Goal: Use online tool/utility: Utilize a website feature to perform a specific function

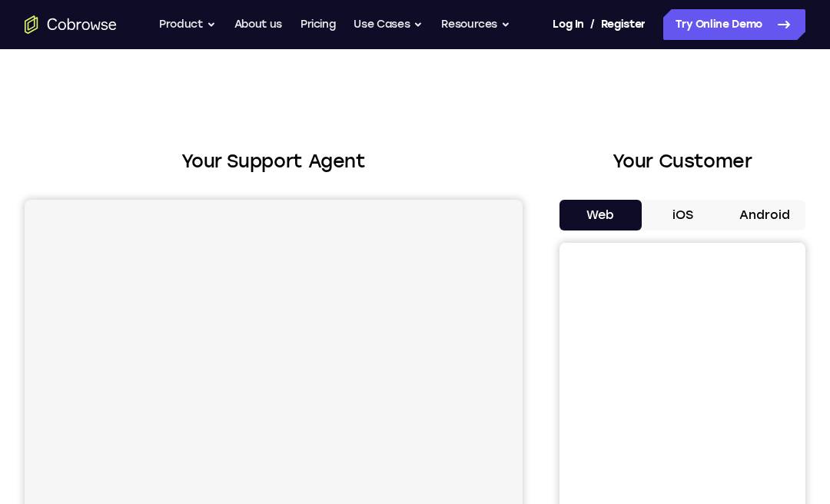
click at [757, 216] on button "Android" at bounding box center [764, 215] width 82 height 31
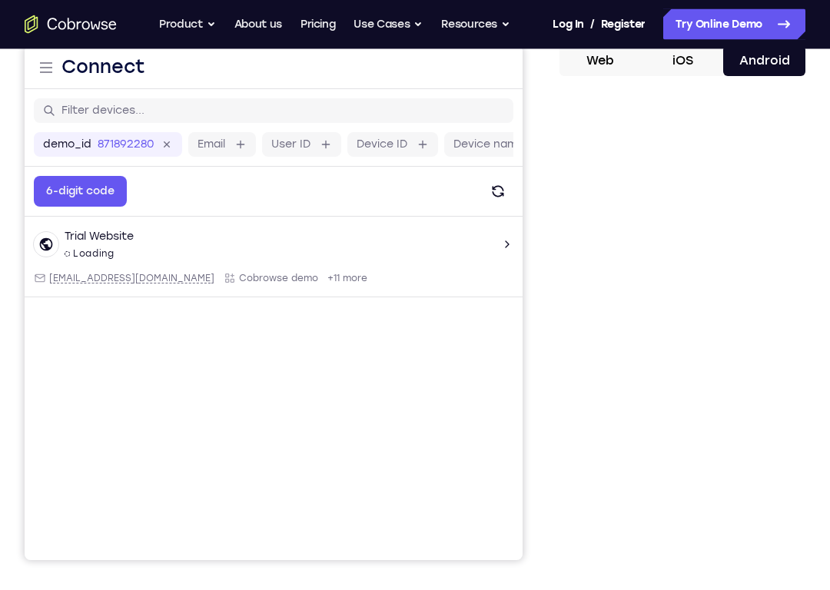
scroll to position [154, 0]
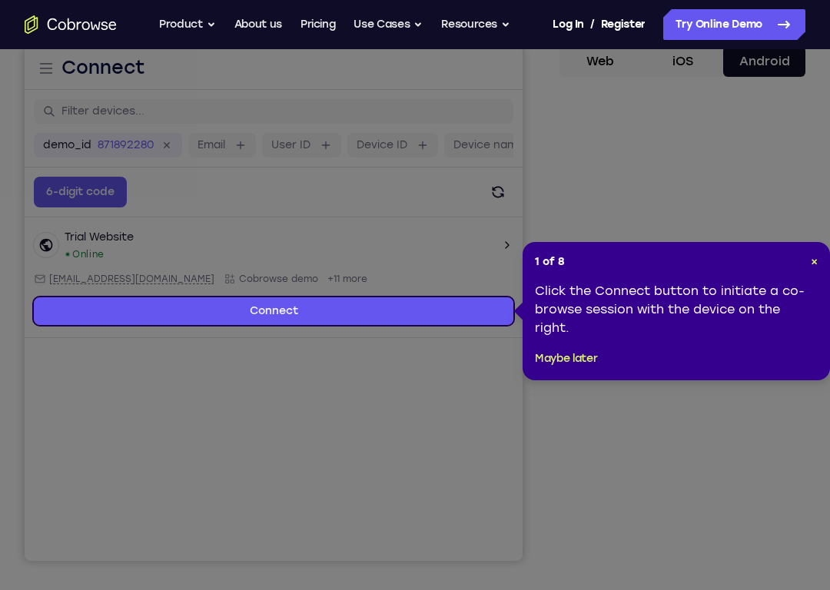
click at [810, 255] on span "×" at bounding box center [813, 261] width 7 height 13
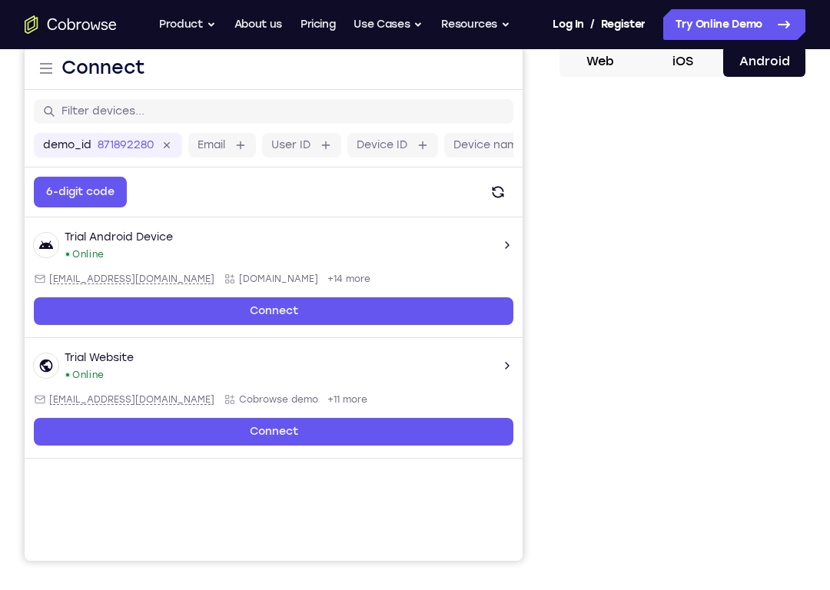
scroll to position [153, 0]
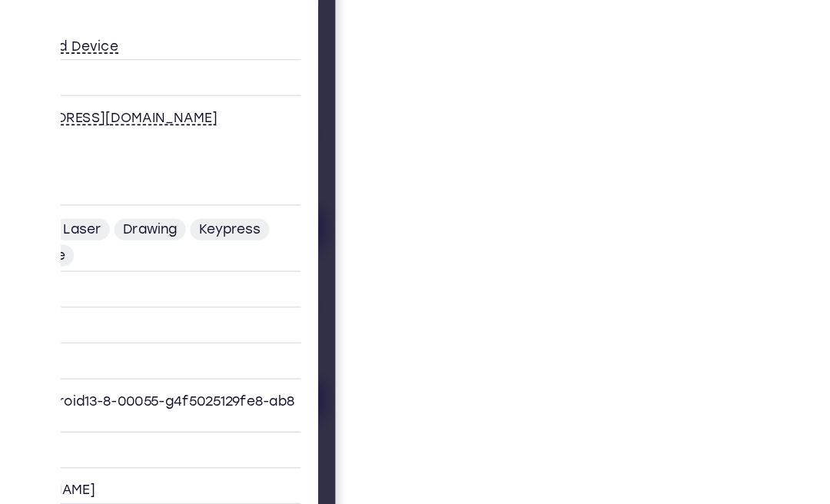
scroll to position [175, 0]
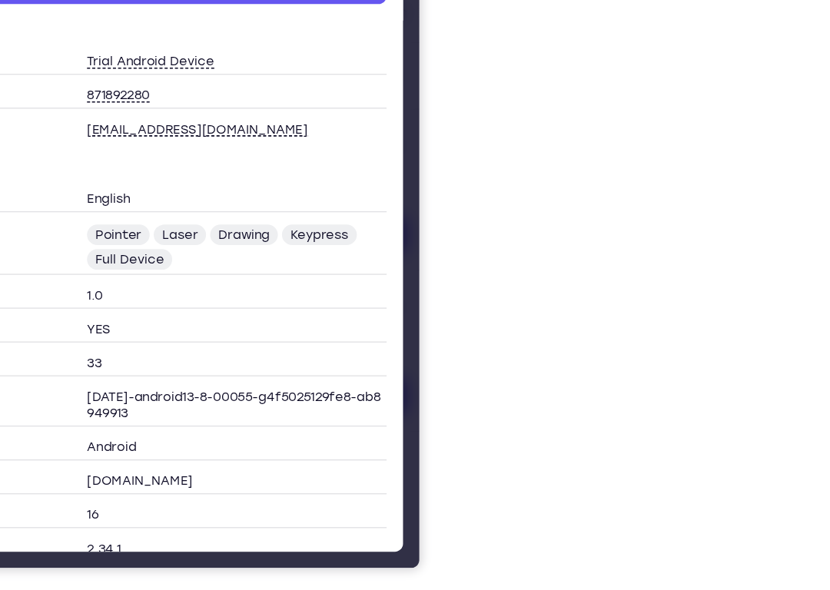
click at [559, 295] on div at bounding box center [682, 304] width 246 height 472
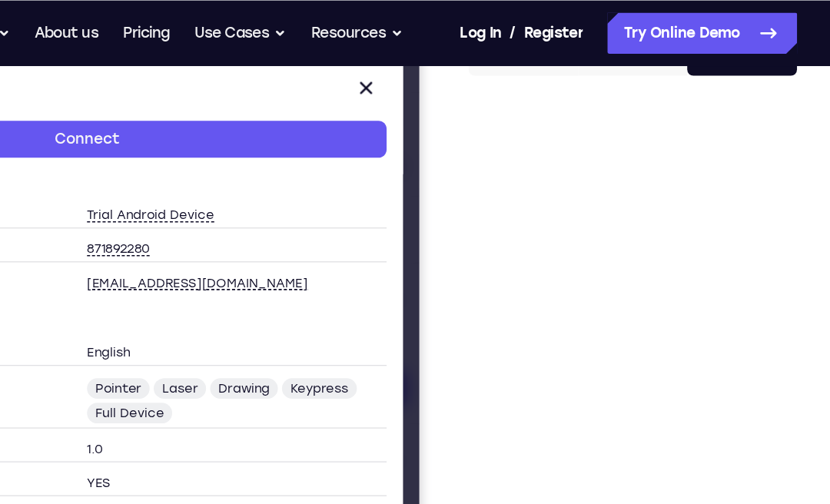
scroll to position [172, 0]
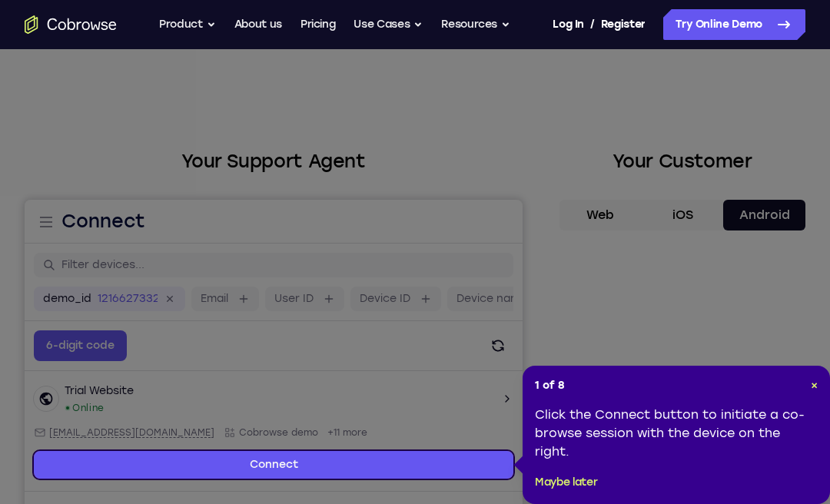
click at [806, 386] on header "1 of 8 ×" at bounding box center [676, 385] width 283 height 15
click at [561, 485] on button "Maybe later" at bounding box center [566, 482] width 62 height 18
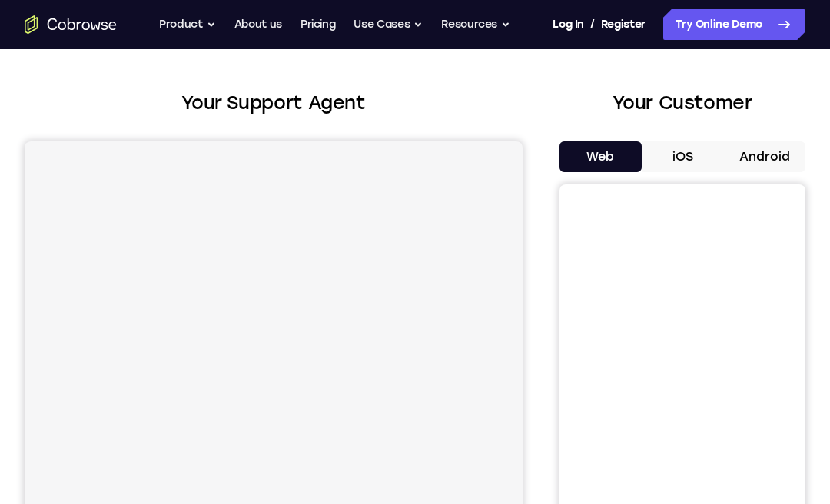
click at [743, 156] on button "Android" at bounding box center [764, 156] width 82 height 31
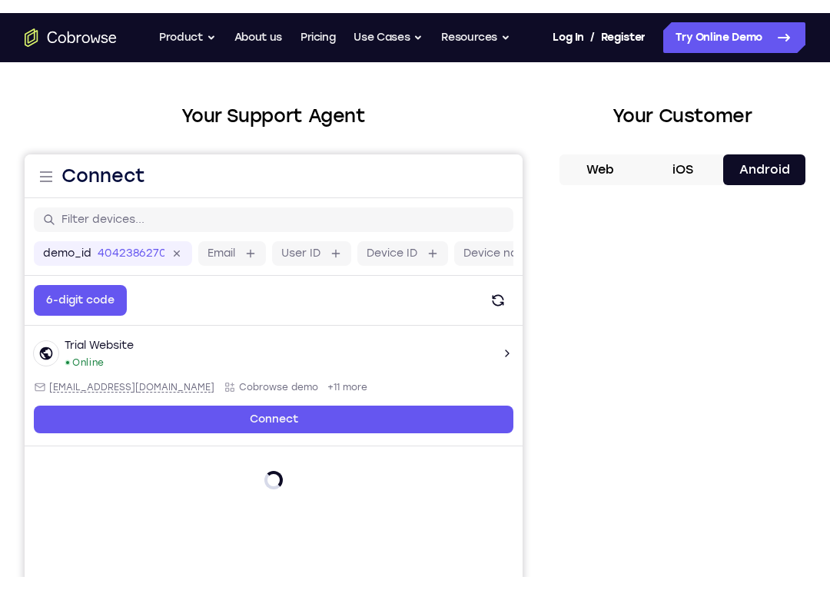
scroll to position [114, 0]
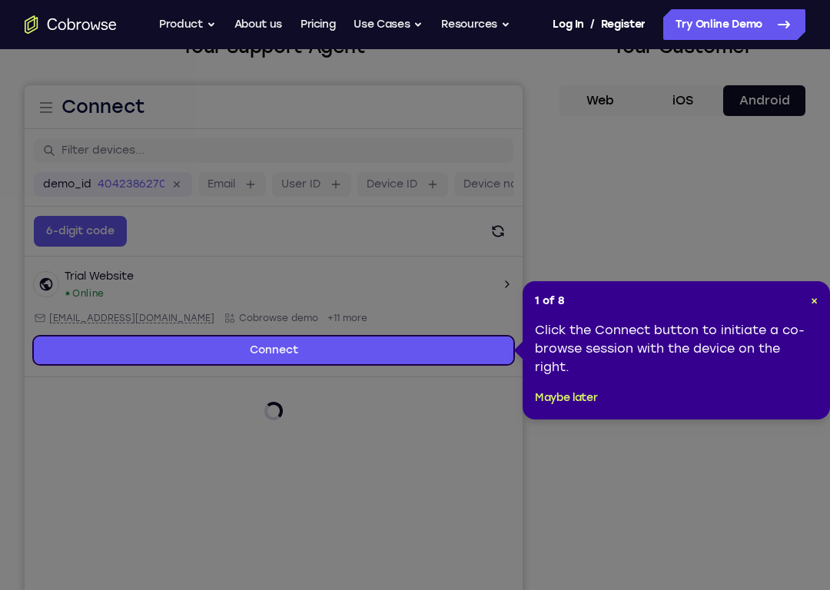
click at [538, 406] on button "Maybe later" at bounding box center [566, 398] width 62 height 18
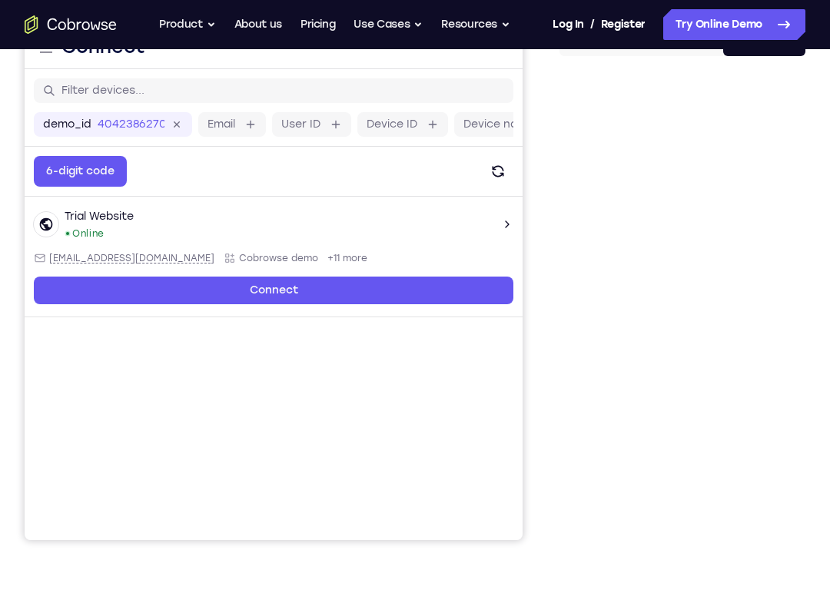
scroll to position [176, 0]
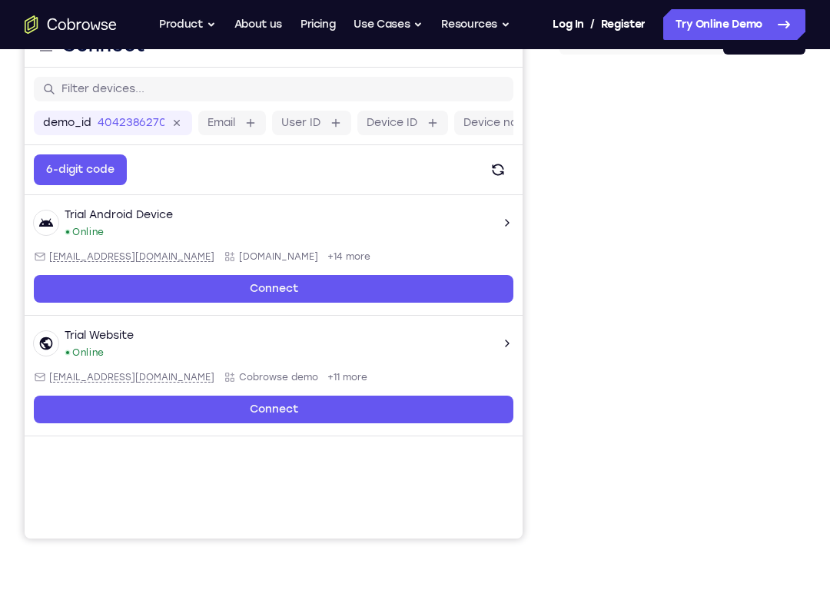
click at [696, 27] on link "Try Online Demo" at bounding box center [734, 24] width 142 height 31
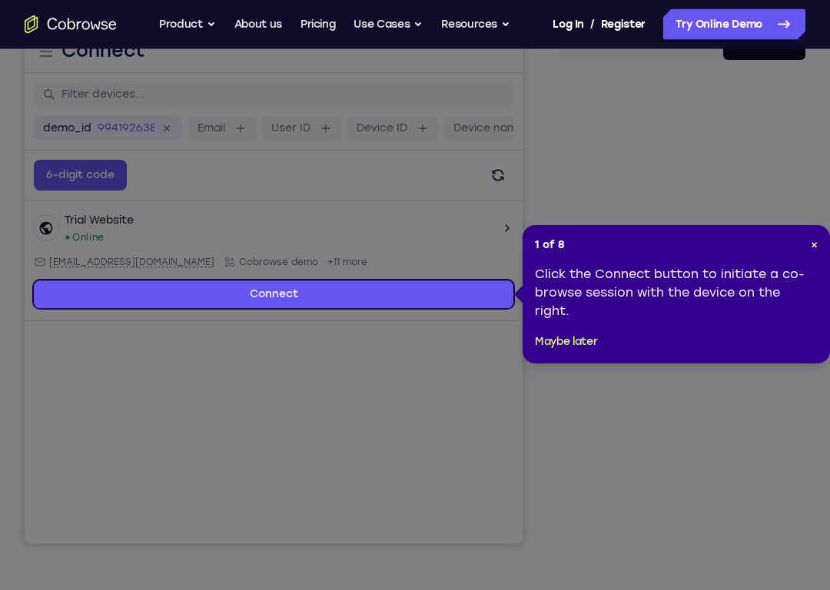
scroll to position [170, 0]
click at [546, 416] on icon at bounding box center [415, 295] width 830 height 590
click at [803, 240] on header "1 of 8 ×" at bounding box center [676, 245] width 283 height 15
click at [811, 247] on span "×" at bounding box center [813, 245] width 7 height 13
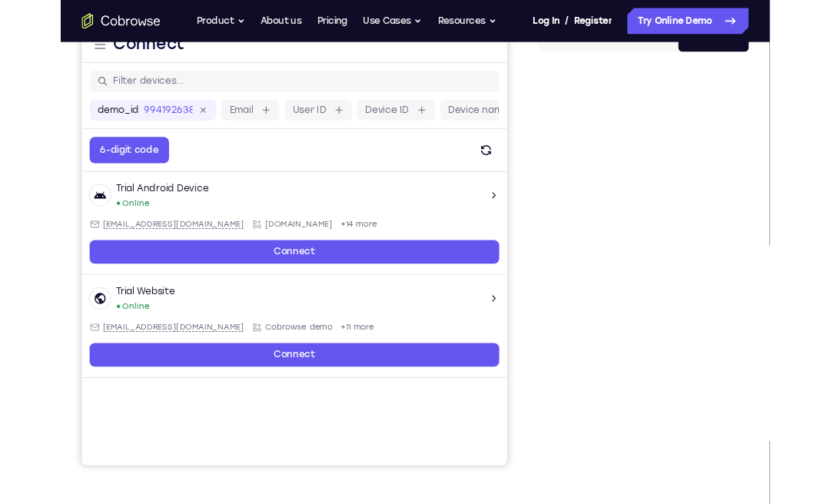
scroll to position [169, 0]
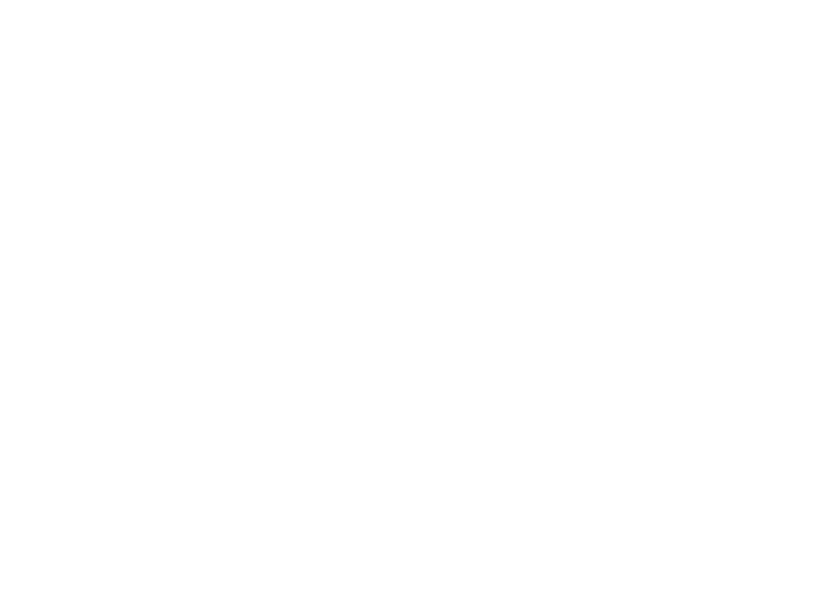
click at [559, 94] on div at bounding box center [682, 310] width 246 height 472
